Goal: Book appointment/travel/reservation

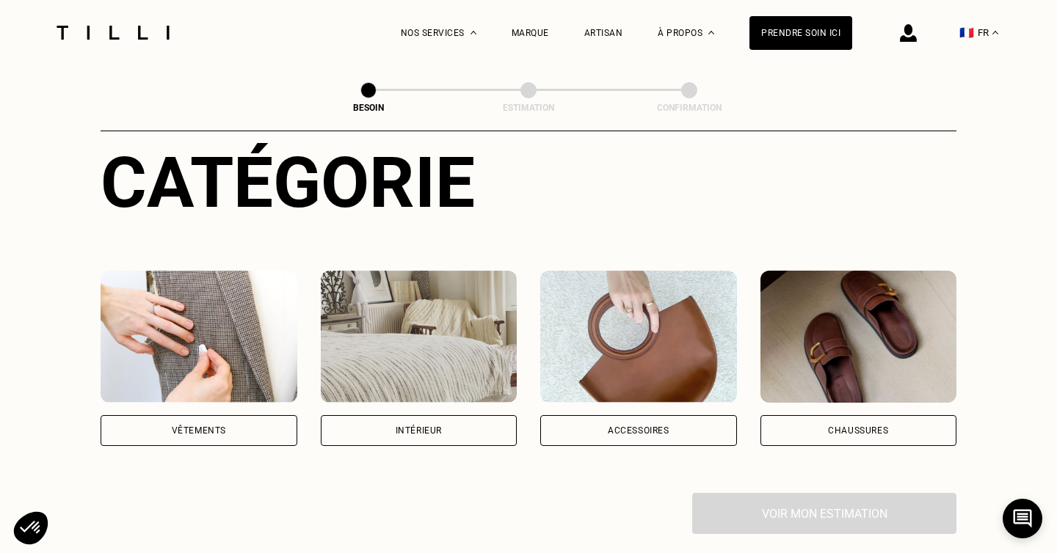
click at [207, 296] on img at bounding box center [199, 337] width 197 height 132
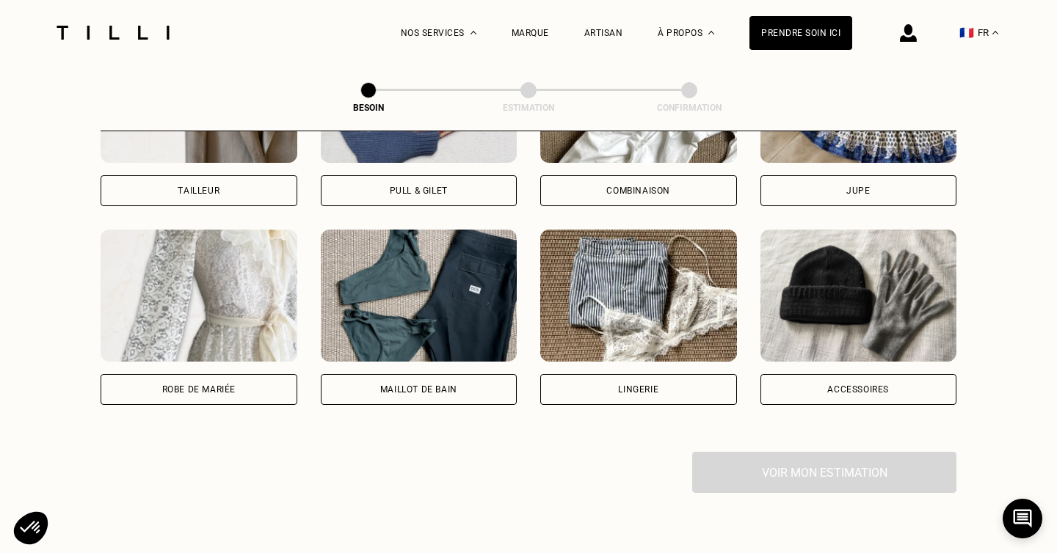
scroll to position [1021, 0]
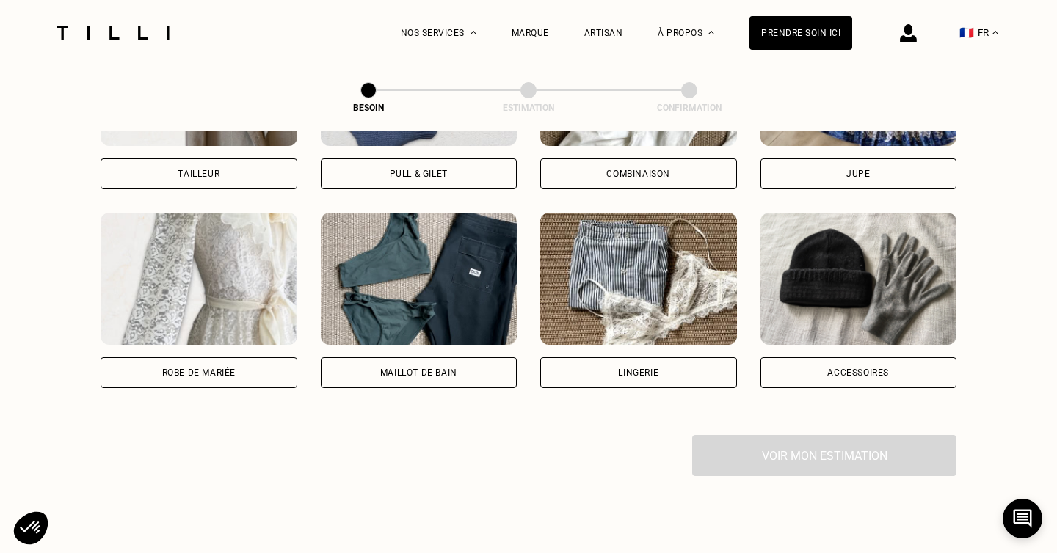
click at [227, 306] on img at bounding box center [199, 279] width 197 height 132
select select "FR"
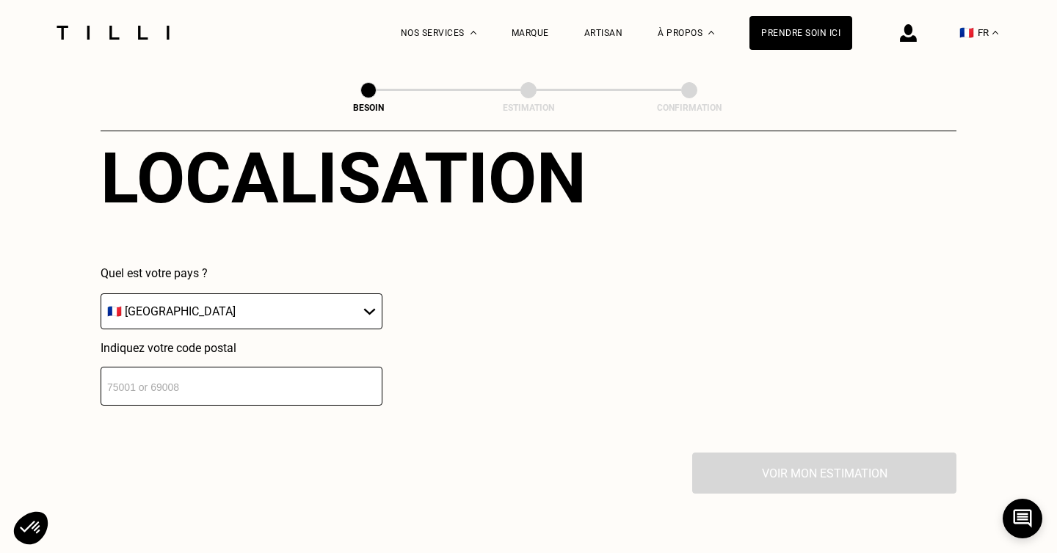
scroll to position [1413, 0]
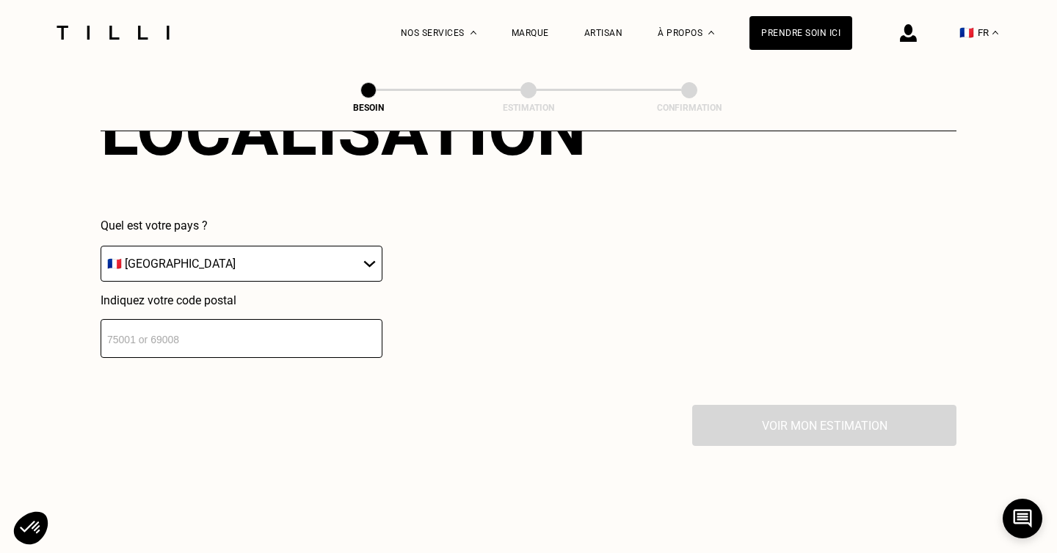
click at [277, 329] on input "number" at bounding box center [242, 338] width 282 height 39
type input "35700"
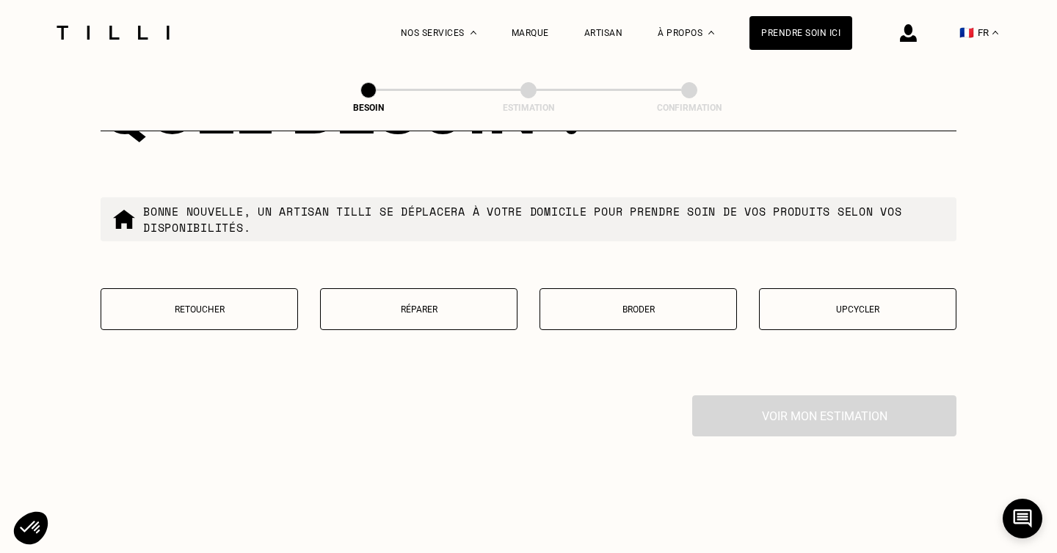
scroll to position [1800, 0]
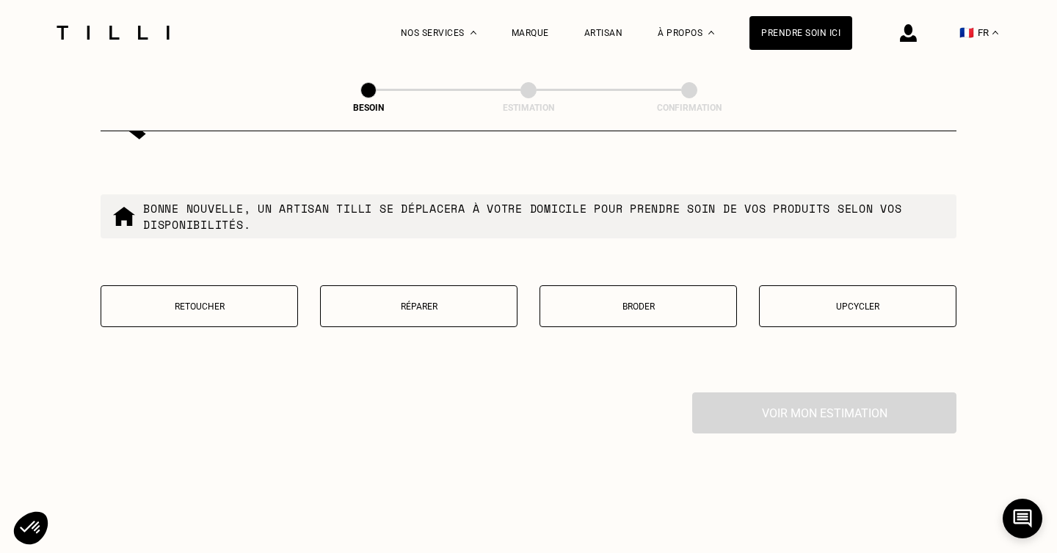
click at [230, 302] on p "Retoucher" at bounding box center [199, 307] width 181 height 10
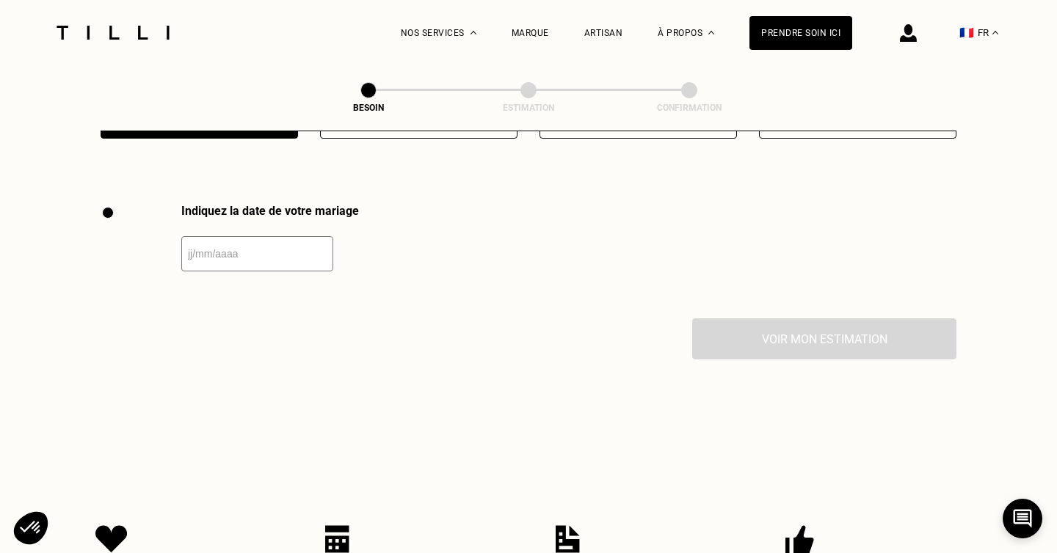
scroll to position [2012, 0]
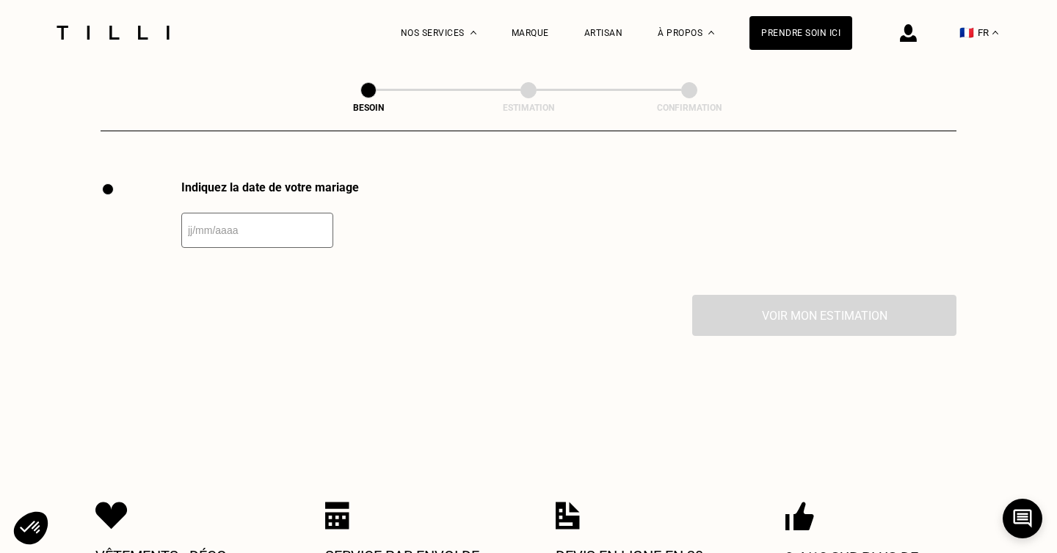
click at [281, 225] on input "text" at bounding box center [257, 230] width 152 height 35
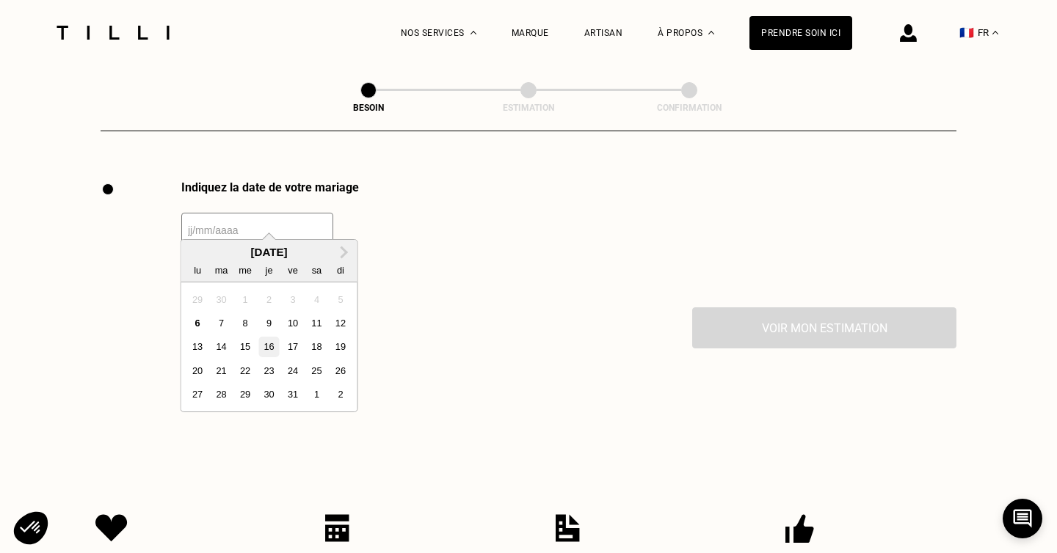
click at [271, 346] on div "16" at bounding box center [269, 347] width 20 height 20
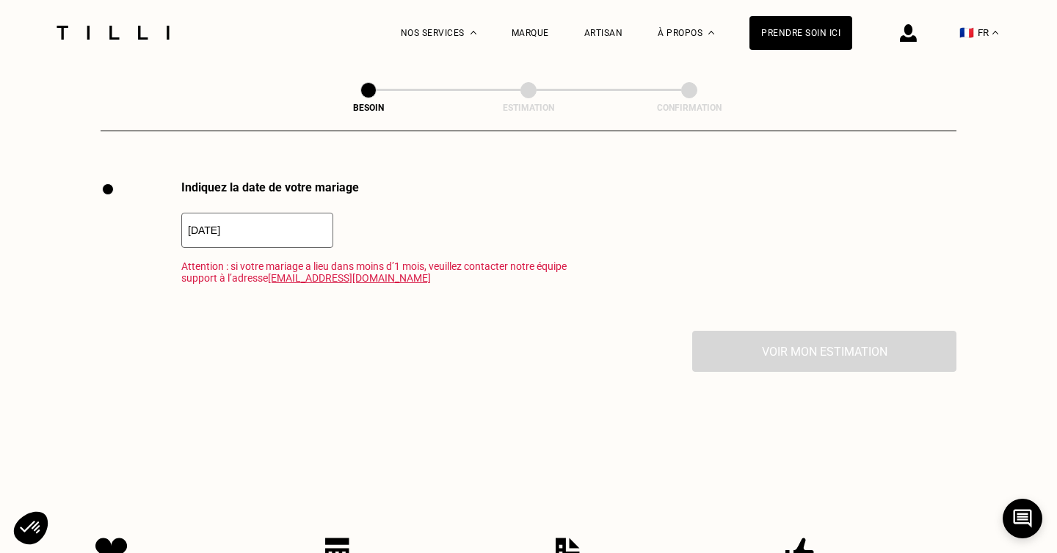
click at [272, 214] on input "[DATE]" at bounding box center [257, 230] width 152 height 35
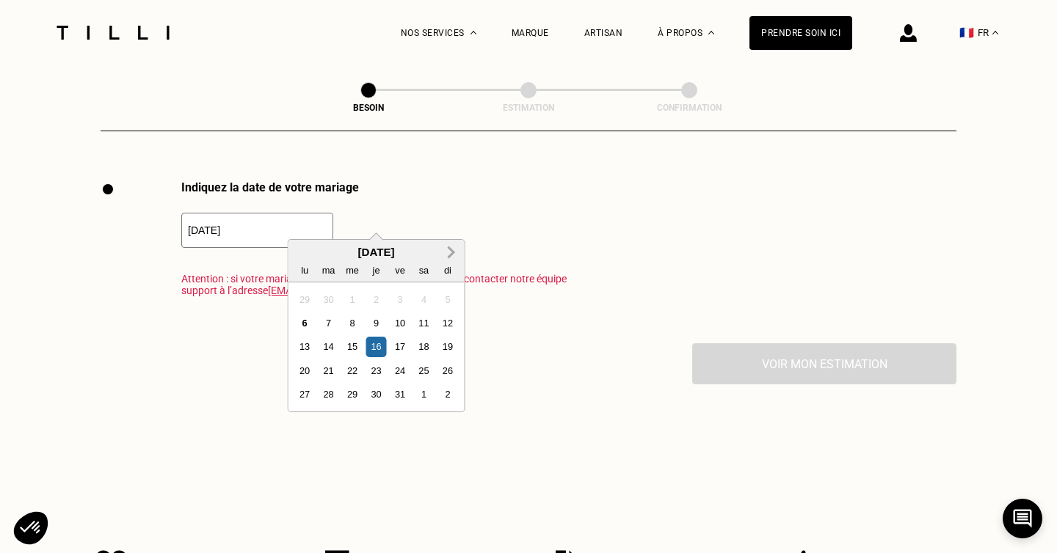
click at [450, 256] on span "Next Month" at bounding box center [450, 253] width 0 height 18
click at [377, 327] on div "6" at bounding box center [376, 323] width 20 height 20
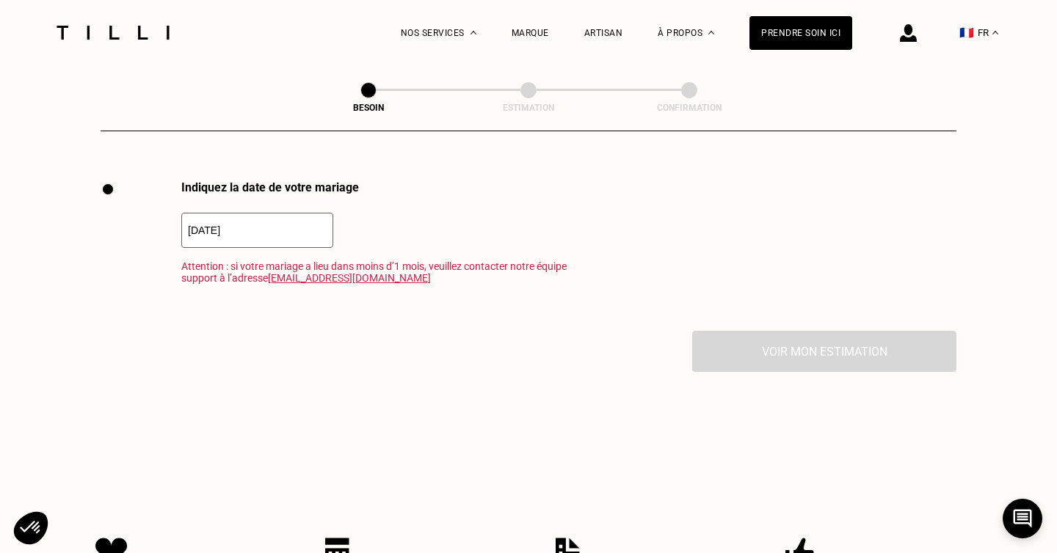
click at [284, 213] on input "[DATE]" at bounding box center [257, 230] width 152 height 35
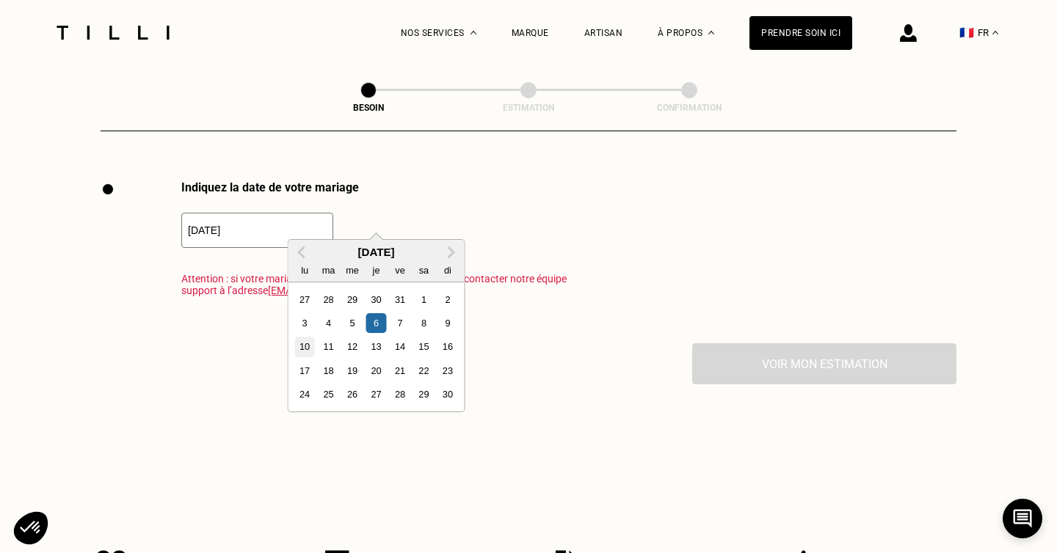
click at [310, 349] on div "10" at bounding box center [305, 347] width 20 height 20
type input "[DATE]"
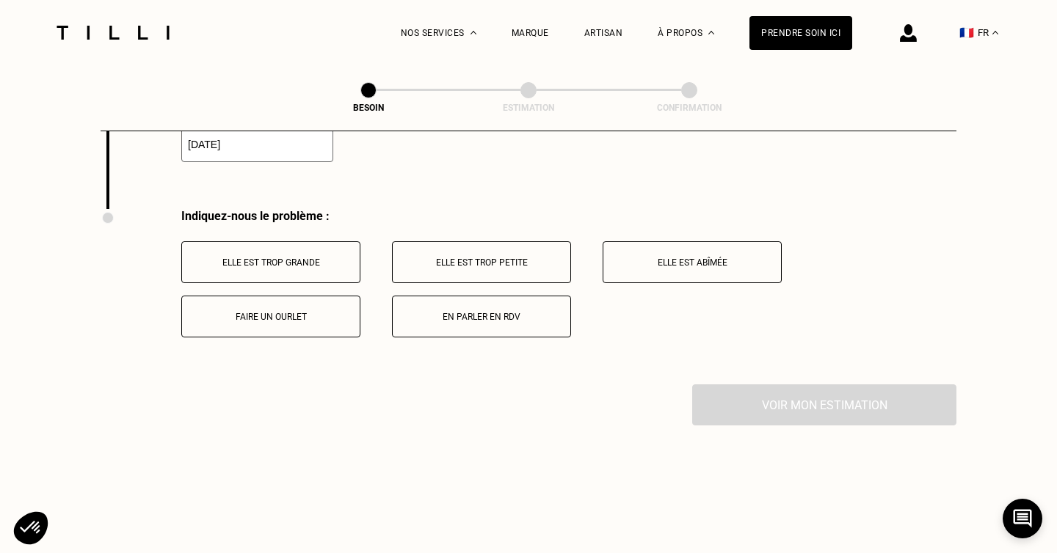
scroll to position [2101, 0]
click at [457, 250] on button "Elle est trop petite" at bounding box center [481, 259] width 179 height 42
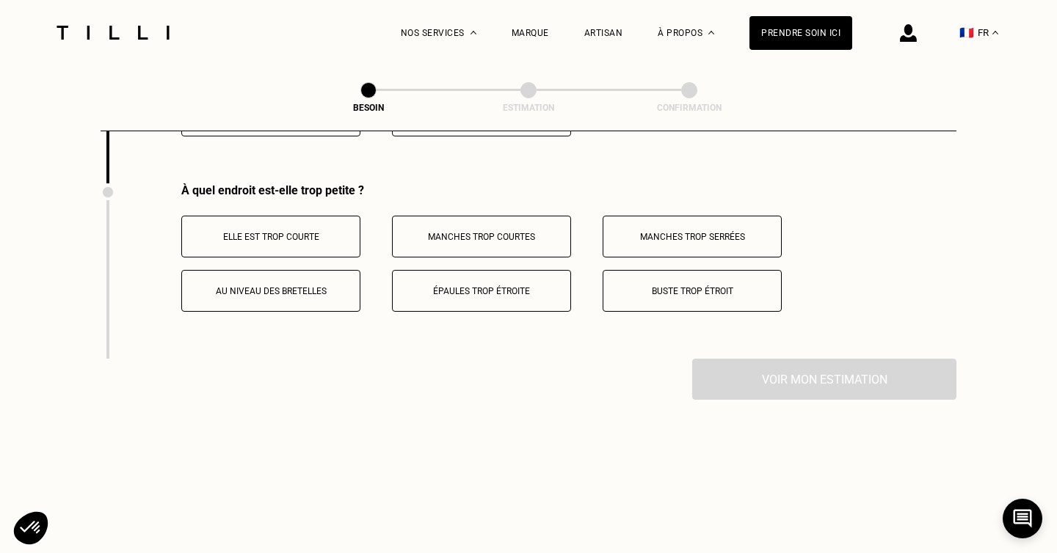
scroll to position [2302, 0]
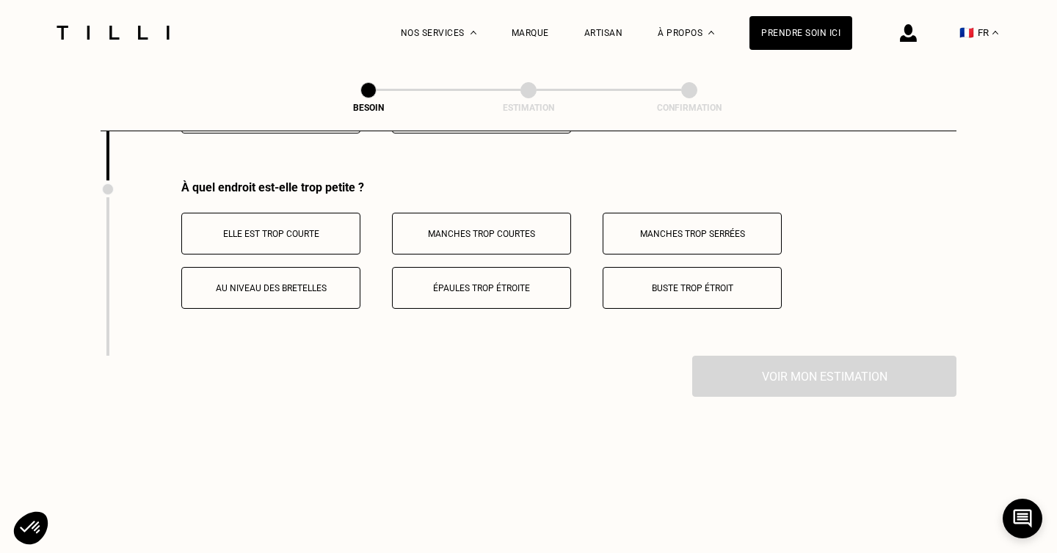
click at [677, 278] on button "Buste trop étroit" at bounding box center [691, 288] width 179 height 42
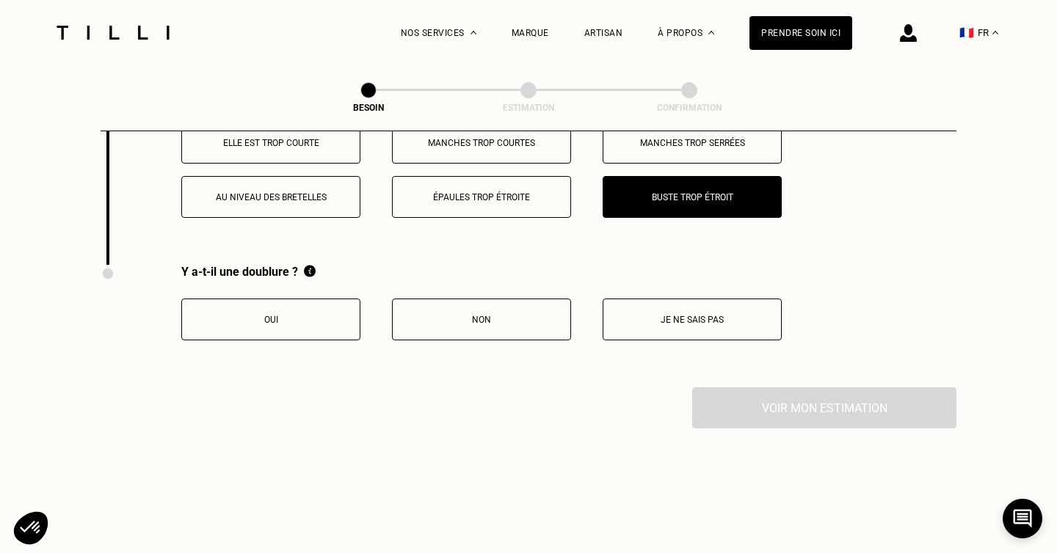
scroll to position [2401, 0]
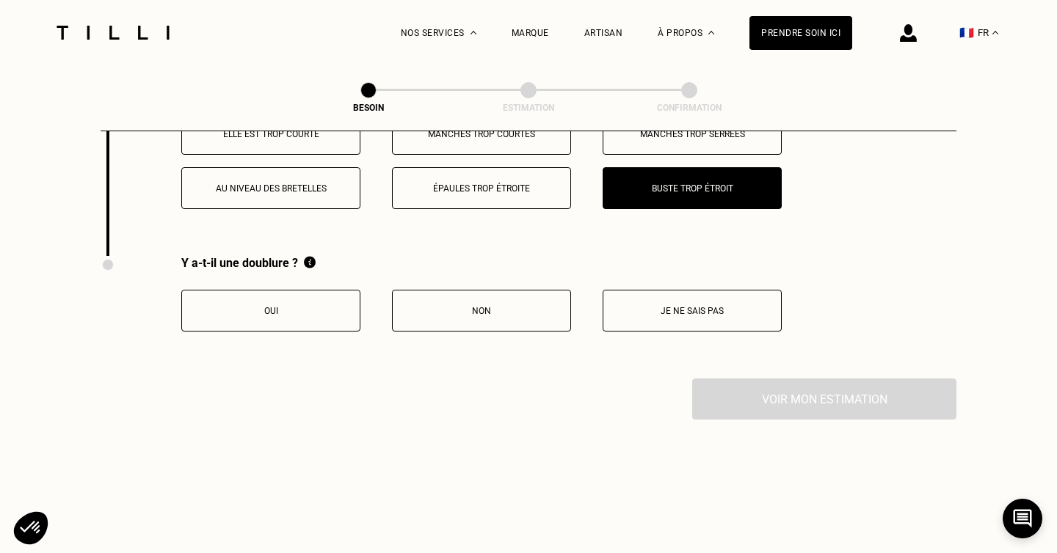
click at [518, 304] on button "Non" at bounding box center [481, 311] width 179 height 42
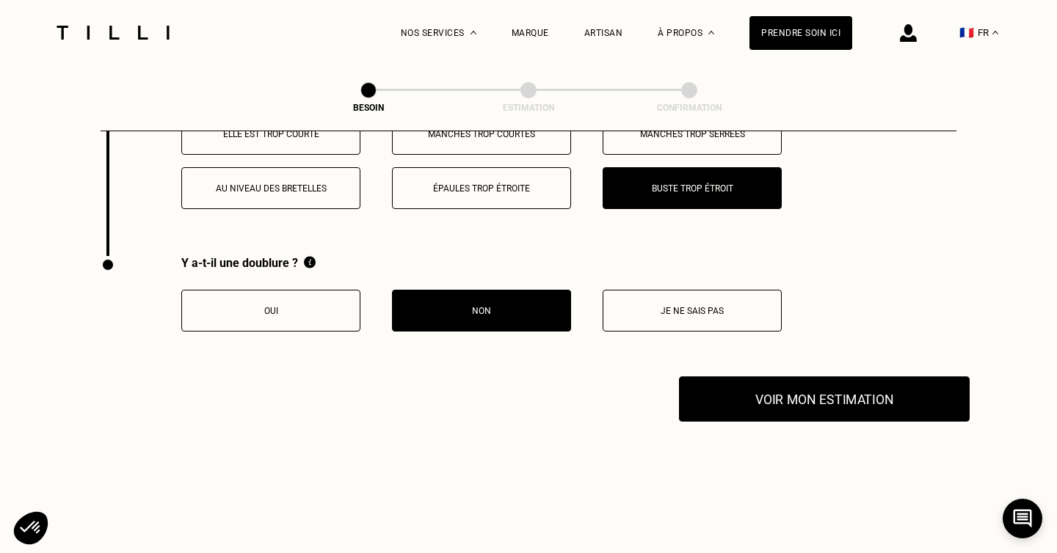
click at [787, 385] on button "Voir mon estimation" at bounding box center [824, 398] width 291 height 45
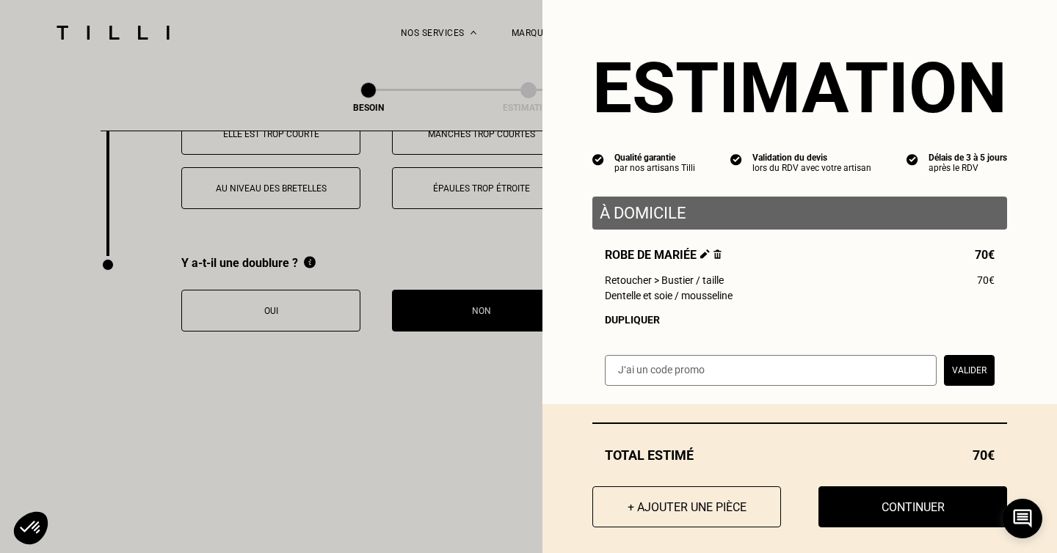
scroll to position [12, 0]
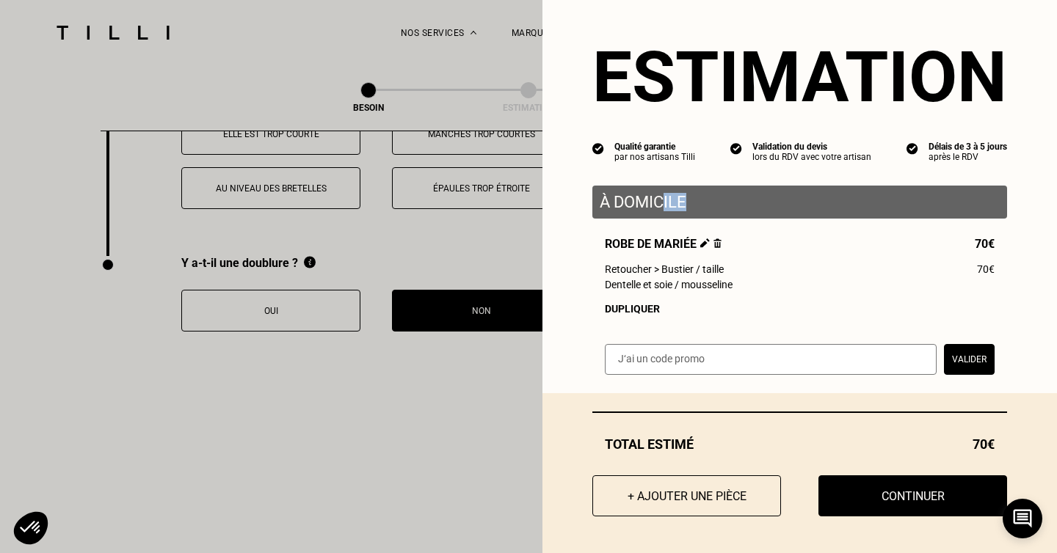
drag, startPoint x: 660, startPoint y: 200, endPoint x: 795, endPoint y: 200, distance: 135.0
click at [795, 200] on p "À domicile" at bounding box center [799, 202] width 400 height 18
click at [686, 206] on p "À domicile" at bounding box center [799, 202] width 400 height 18
drag, startPoint x: 718, startPoint y: 200, endPoint x: 596, endPoint y: 200, distance: 122.5
click at [596, 200] on div "À domicile" at bounding box center [799, 202] width 415 height 33
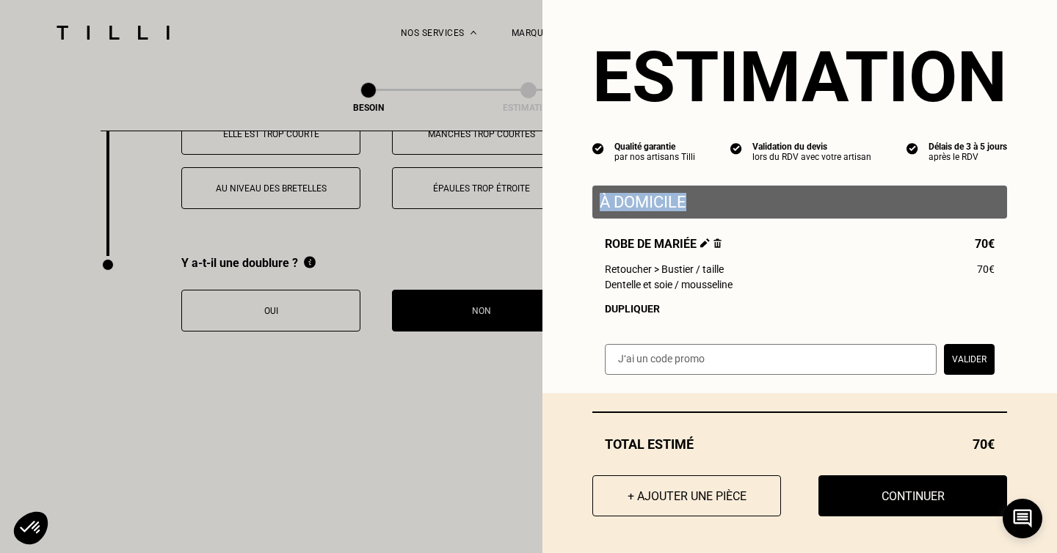
click at [676, 197] on p "À domicile" at bounding box center [799, 202] width 400 height 18
drag, startPoint x: 732, startPoint y: 202, endPoint x: 574, endPoint y: 202, distance: 157.7
click at [574, 202] on div "Estimation Qualité garantie par nos artisans Tilli Validation du devis lors du …" at bounding box center [799, 191] width 514 height 404
click at [864, 203] on p "À domicile" at bounding box center [799, 202] width 400 height 18
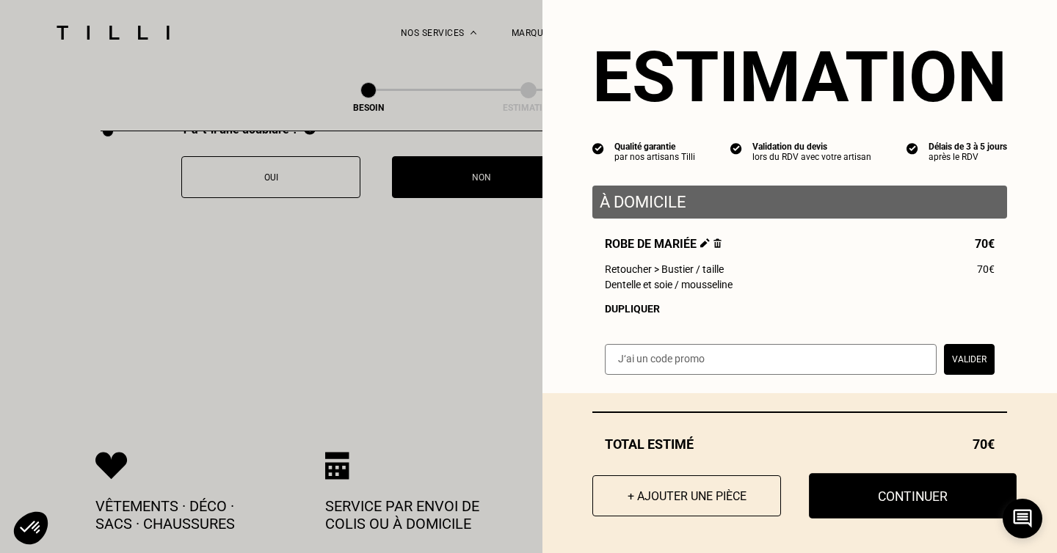
click at [875, 502] on button "Continuer" at bounding box center [913, 495] width 208 height 45
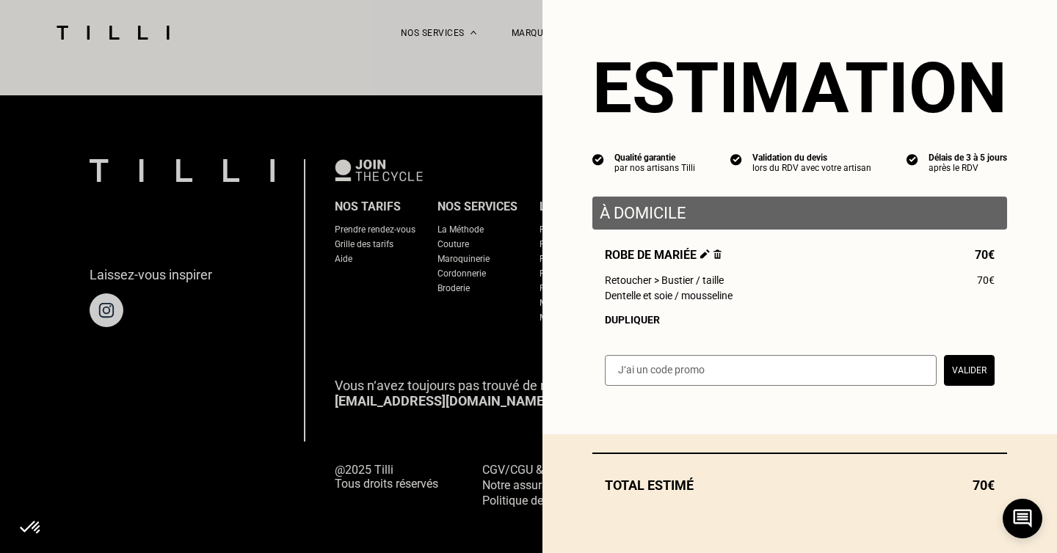
scroll to position [0, 0]
select select "FR"
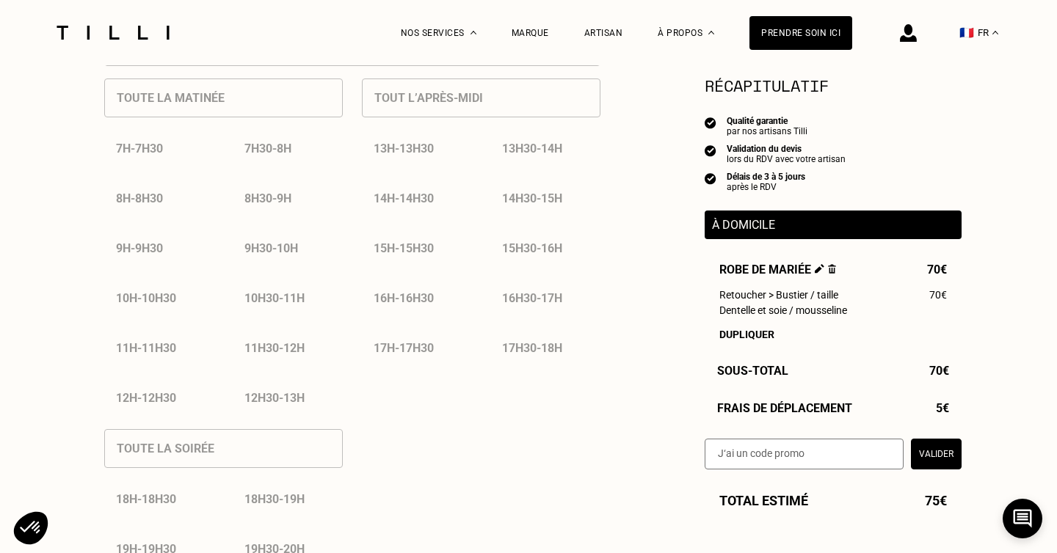
scroll to position [718, 0]
click at [280, 153] on div "7h30 - 8h" at bounding box center [288, 150] width 110 height 37
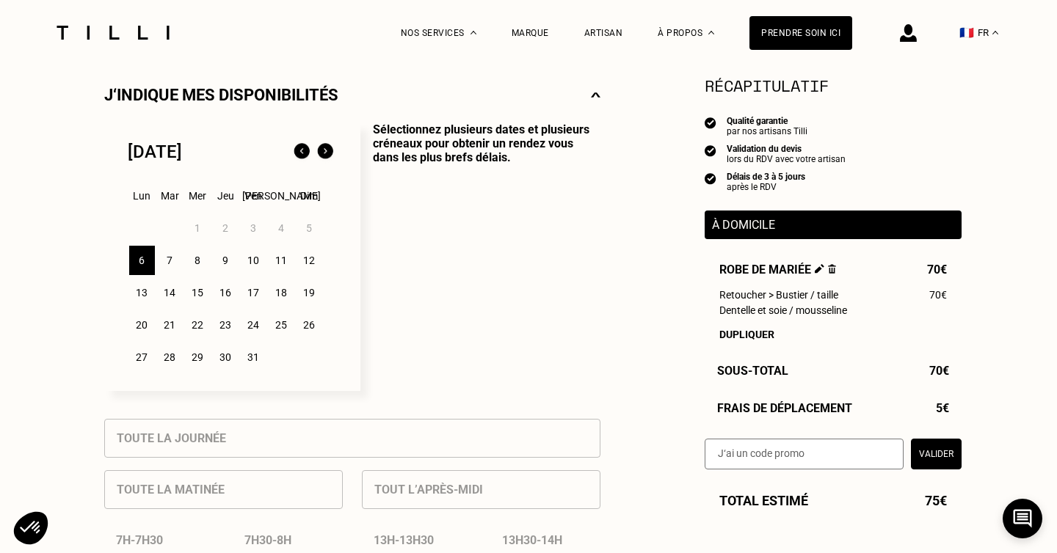
scroll to position [326, 0]
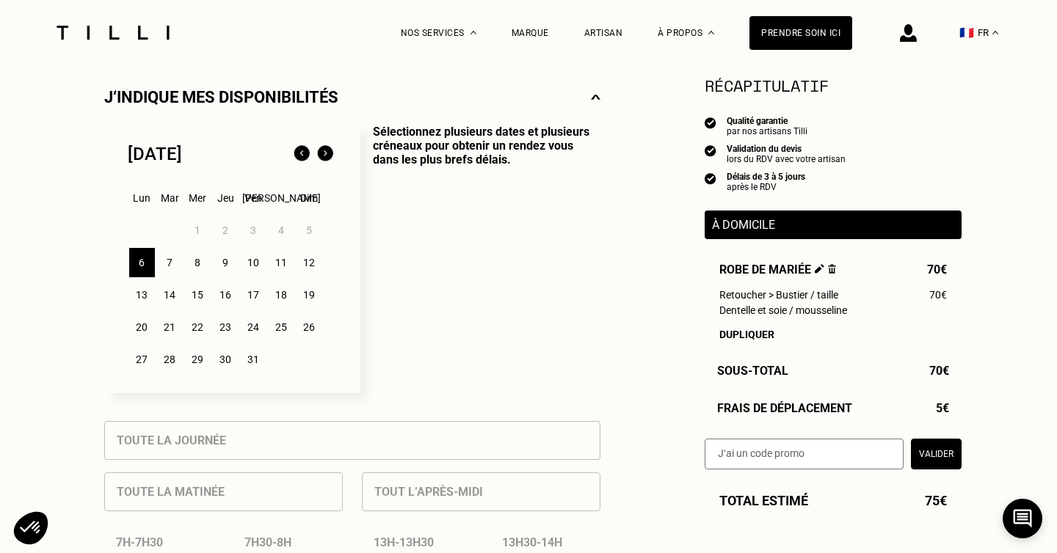
click at [170, 263] on div "7" at bounding box center [170, 262] width 26 height 29
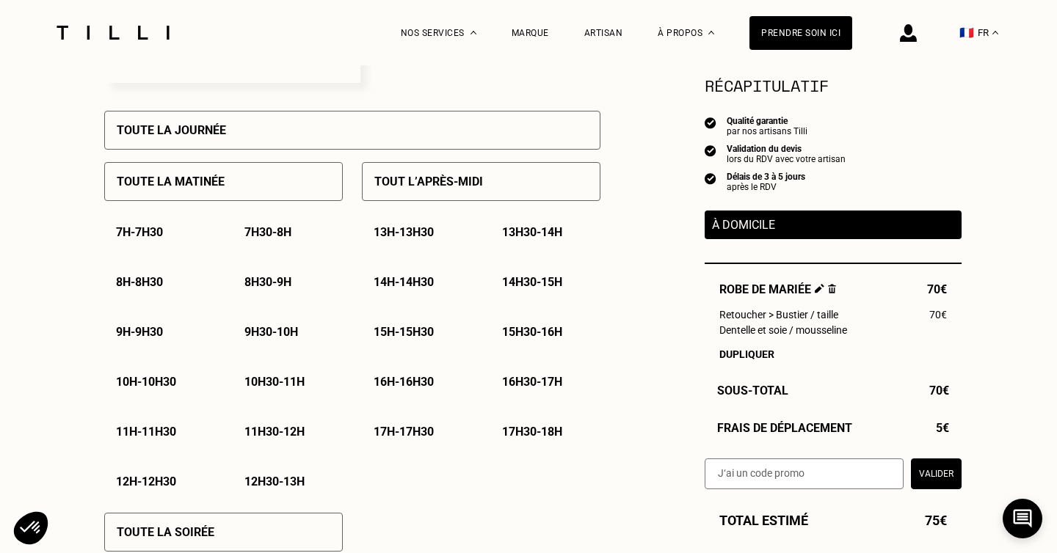
scroll to position [643, 0]
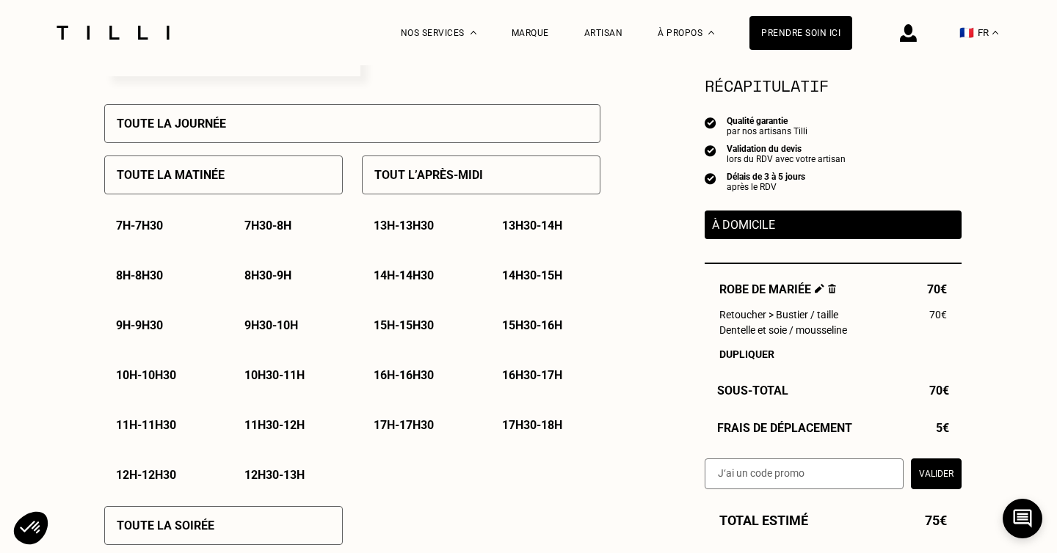
click at [175, 175] on p "Toute la matinée" at bounding box center [171, 175] width 108 height 14
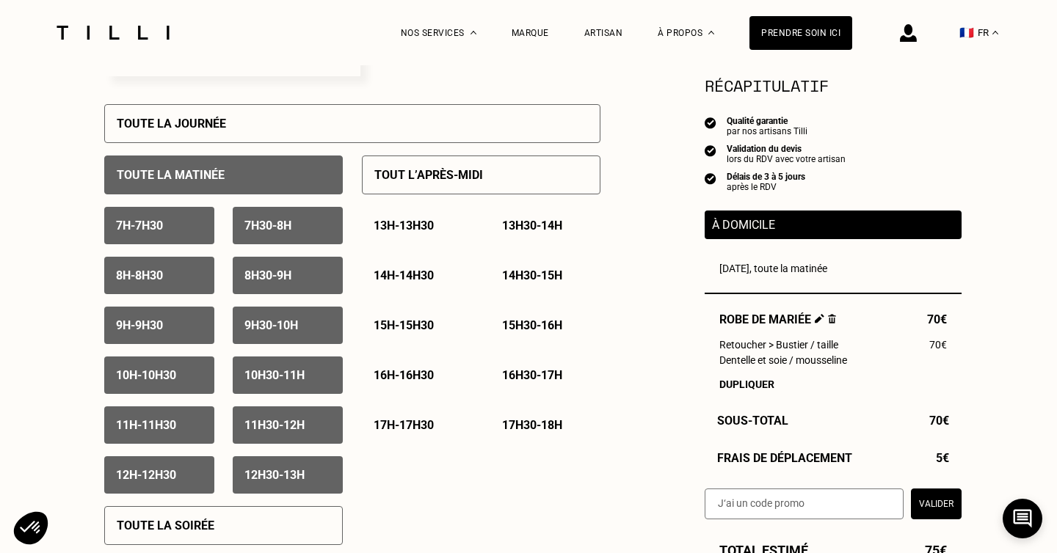
click at [384, 182] on p "Tout l’après-midi" at bounding box center [428, 175] width 109 height 14
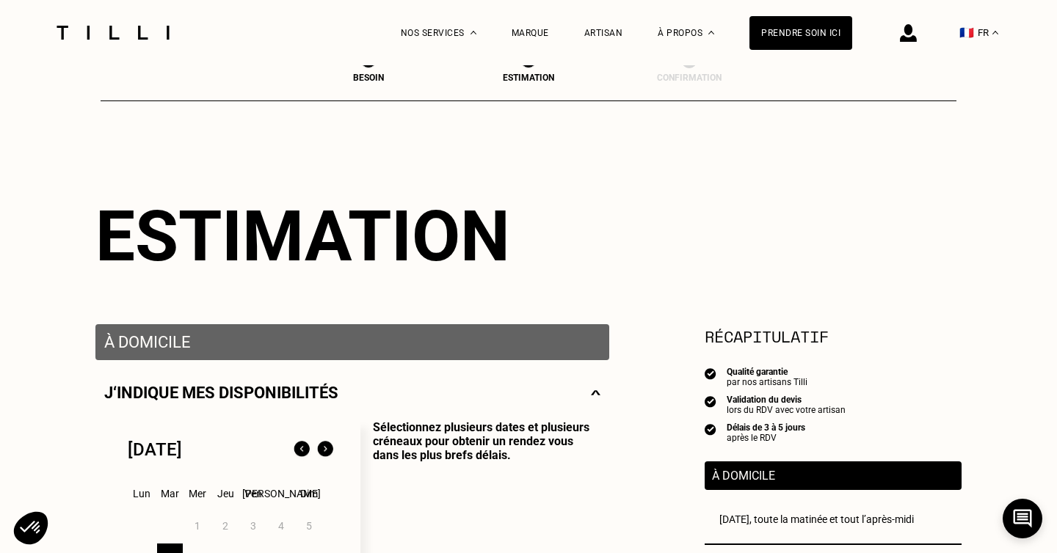
scroll to position [0, 0]
